Goal: Book appointment/travel/reservation

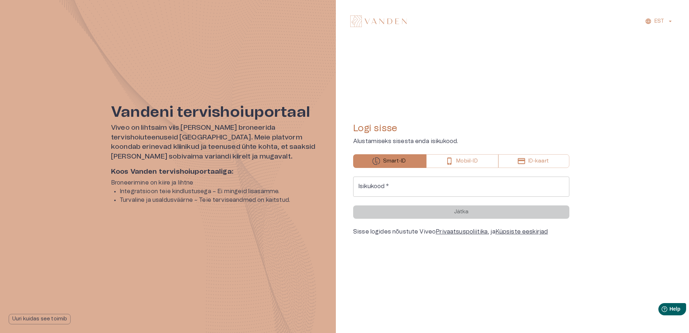
click at [408, 186] on input "Isikukood   *" at bounding box center [461, 186] width 216 height 20
type input "**********"
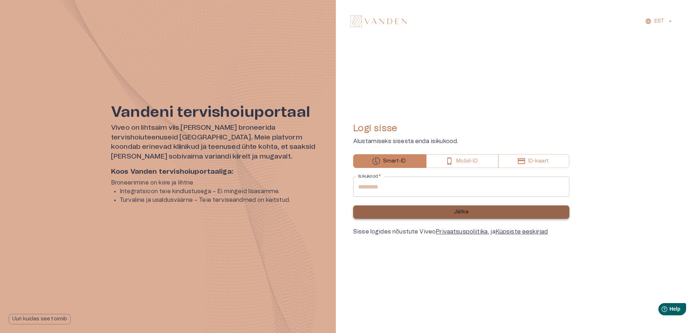
click at [473, 210] on button "Jätka" at bounding box center [461, 211] width 216 height 13
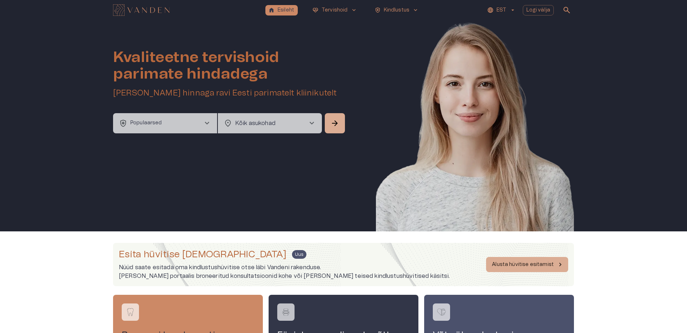
click at [208, 124] on span "chevron_right" at bounding box center [207, 123] width 9 height 9
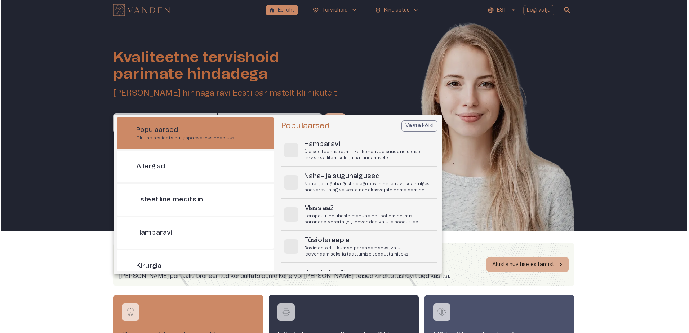
scroll to position [20, 0]
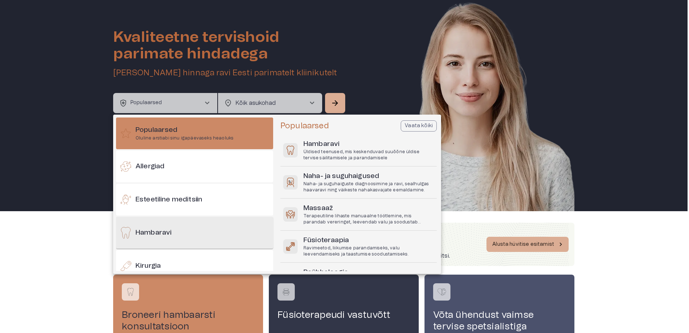
click at [170, 232] on h6 "Hambaravi" at bounding box center [153, 233] width 36 height 10
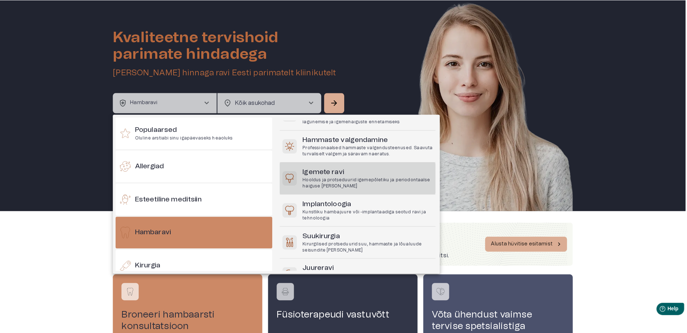
scroll to position [108, 0]
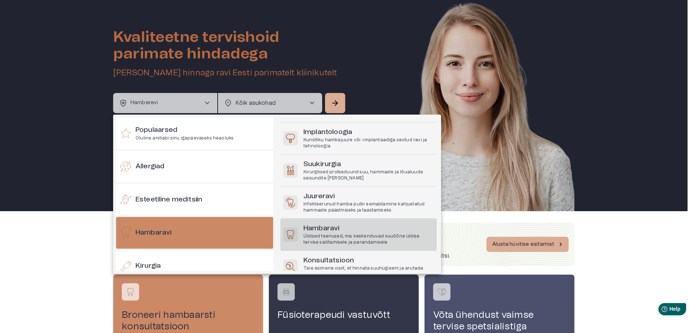
click at [349, 236] on p "Üldised teenused, mis keskenduvad suuõõne üldise tervise säilitamisele ja paran…" at bounding box center [368, 239] width 130 height 12
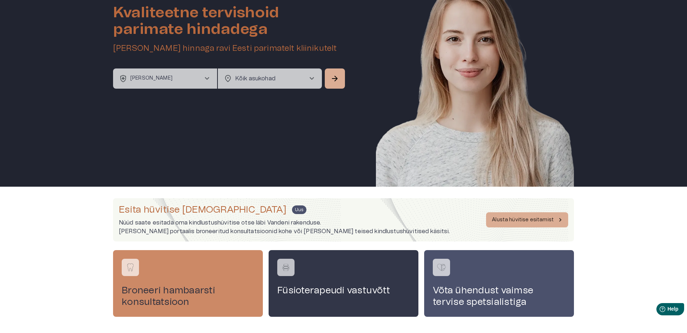
scroll to position [0, 0]
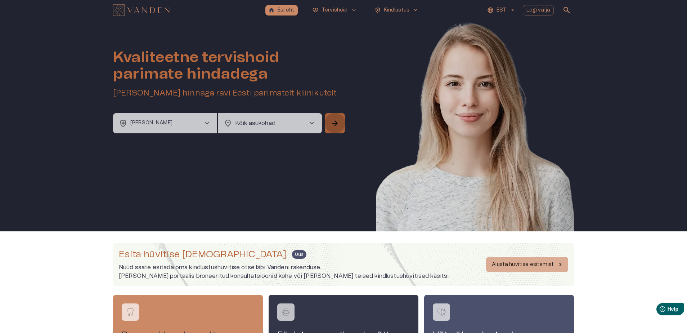
click at [338, 125] on span "arrow_forward" at bounding box center [335, 123] width 9 height 9
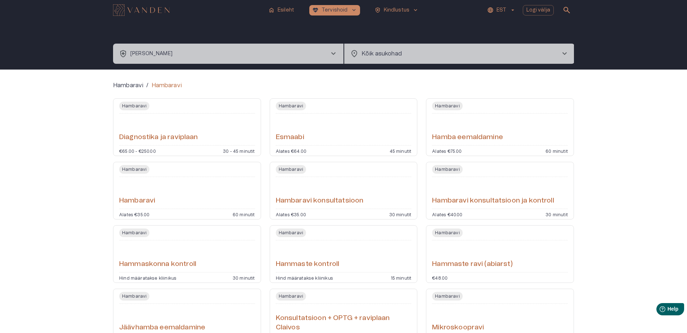
click at [331, 55] on span "chevron_right" at bounding box center [333, 53] width 9 height 9
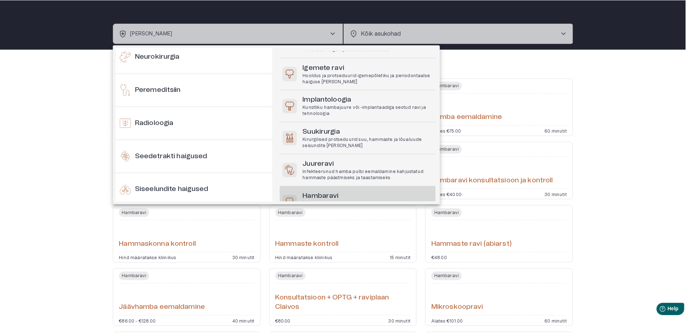
scroll to position [35, 0]
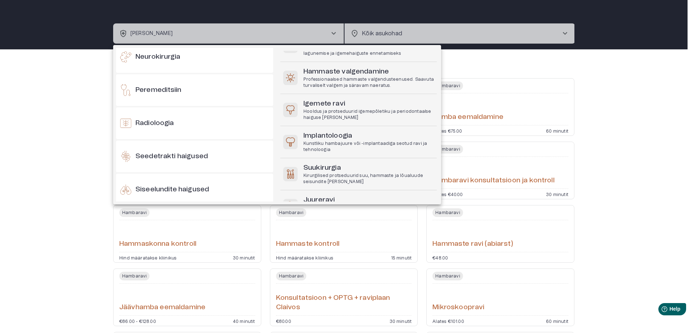
click at [642, 95] on div at bounding box center [344, 166] width 689 height 333
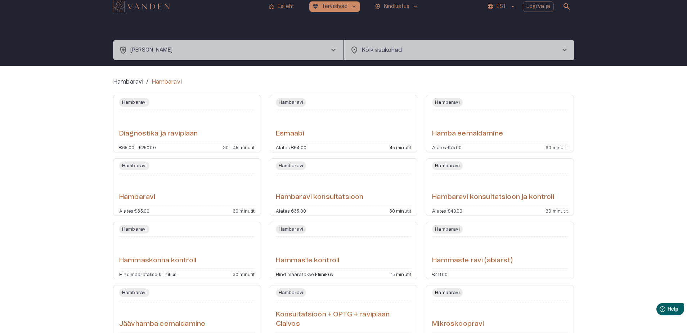
scroll to position [0, 0]
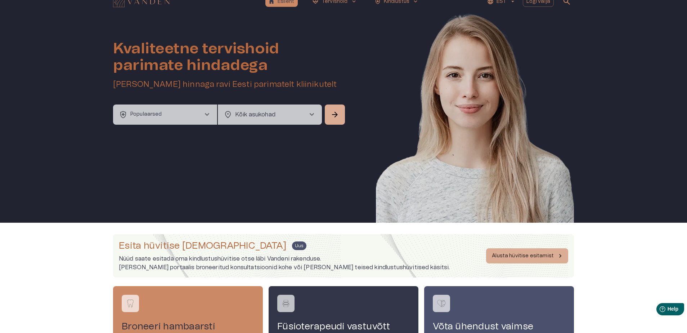
scroll to position [81, 0]
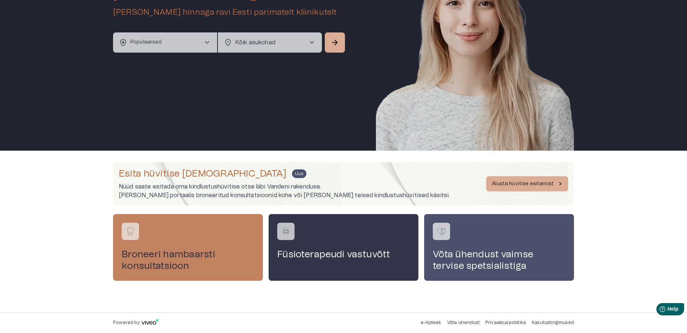
click at [184, 261] on h4 "Broneeri hambaarsti konsultatsioon" at bounding box center [188, 259] width 133 height 23
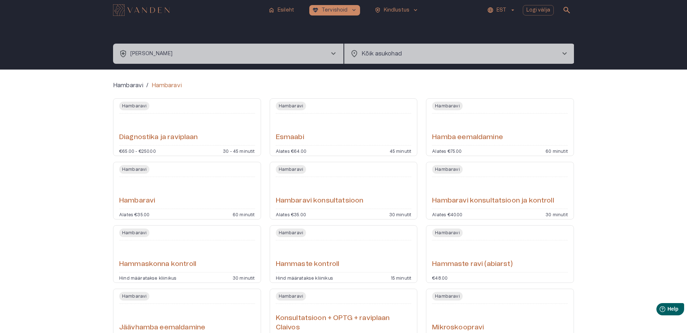
click at [563, 50] on span "chevron_right" at bounding box center [564, 53] width 9 height 9
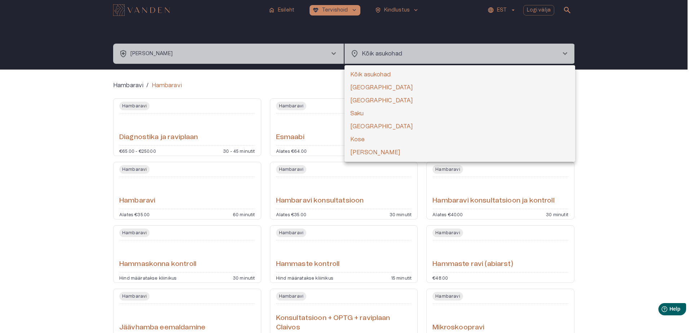
click at [377, 84] on li "[GEOGRAPHIC_DATA]" at bounding box center [459, 87] width 230 height 13
type input "**********"
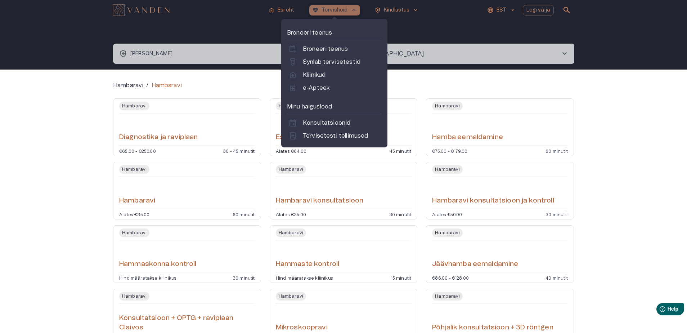
click at [354, 12] on span "keyboard_arrow_up" at bounding box center [354, 10] width 6 height 6
click at [314, 76] on p "Kliinikud" at bounding box center [314, 75] width 23 height 9
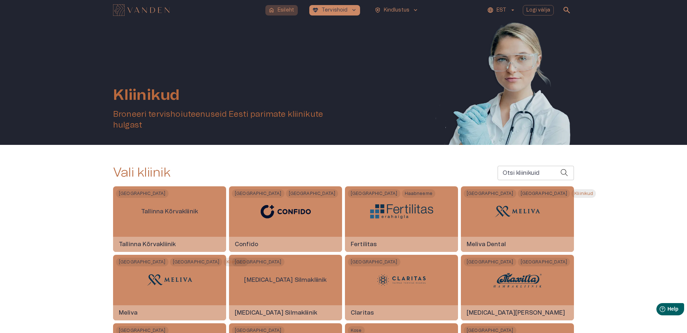
click at [288, 8] on p "Esileht" at bounding box center [286, 10] width 17 height 8
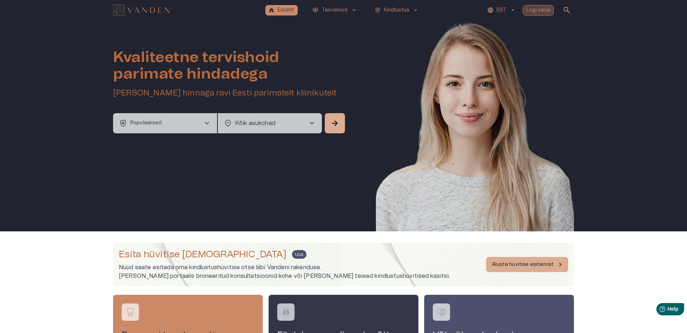
click at [538, 12] on p "Logi välja" at bounding box center [539, 10] width 24 height 8
